Goal: Browse casually

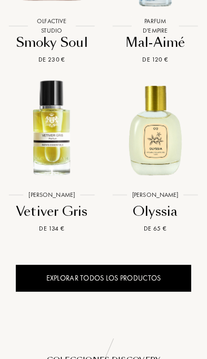
scroll to position [1478, 0]
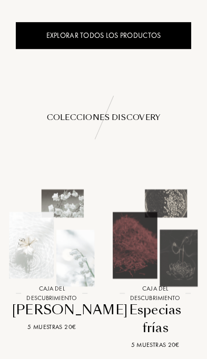
click at [154, 49] on div "Explorar todos los productos" at bounding box center [103, 35] width 175 height 27
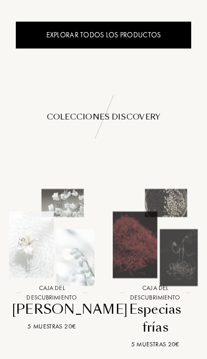
scroll to position [0, 0]
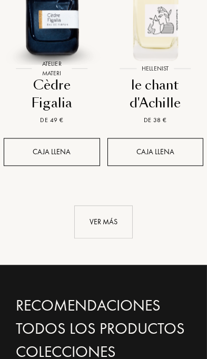
scroll to position [1367, 0]
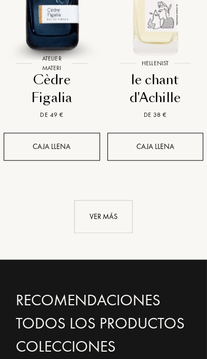
click at [115, 233] on div "Ver más" at bounding box center [103, 216] width 58 height 33
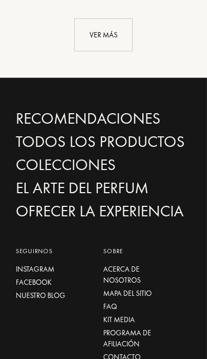
scroll to position [2885, 0]
click at [117, 52] on div "Ver más" at bounding box center [103, 34] width 58 height 33
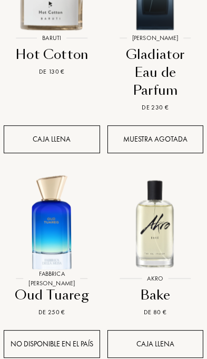
scroll to position [3895, 0]
